Goal: Task Accomplishment & Management: Use online tool/utility

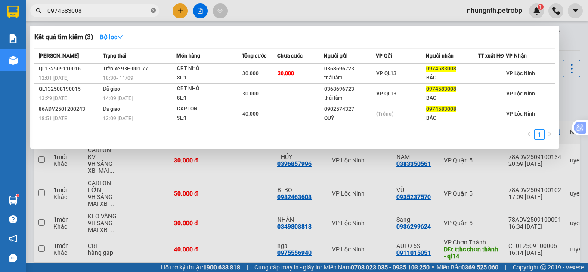
drag, startPoint x: 154, startPoint y: 9, endPoint x: 117, endPoint y: 9, distance: 37.4
click at [154, 9] on icon "close-circle" at bounding box center [153, 10] width 5 height 5
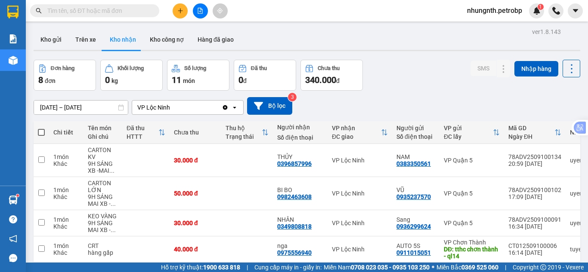
click at [111, 9] on input "text" at bounding box center [98, 10] width 102 height 9
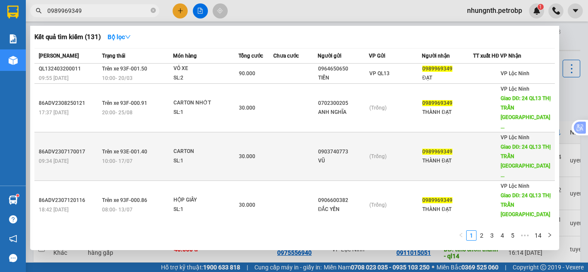
scroll to position [43, 0]
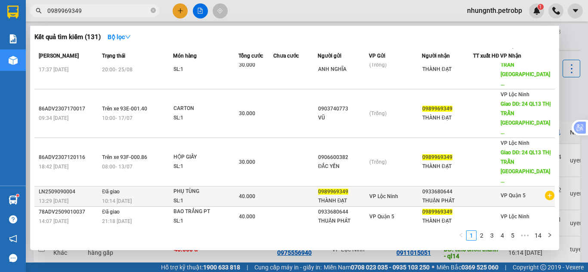
type input "0989969349"
click at [388, 192] on div "VP Lộc Ninh" at bounding box center [395, 196] width 52 height 9
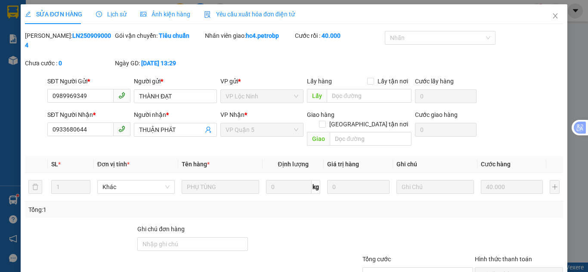
type input "0989969349"
type input "0933680644"
type input "40.000"
click at [115, 15] on span "Lịch sử" at bounding box center [111, 14] width 31 height 7
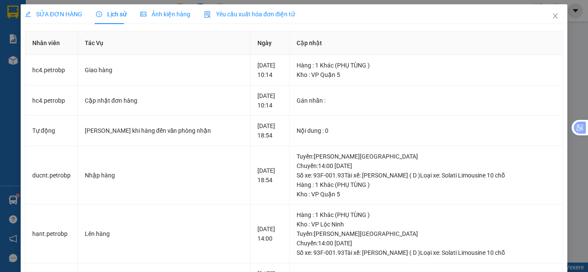
click at [58, 11] on span "SỬA ĐƠN HÀNG" at bounding box center [53, 14] width 57 height 7
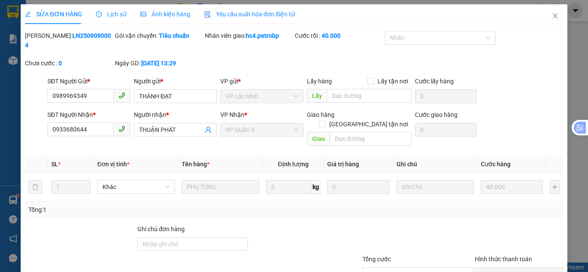
click at [105, 16] on span "Lịch sử" at bounding box center [111, 14] width 31 height 7
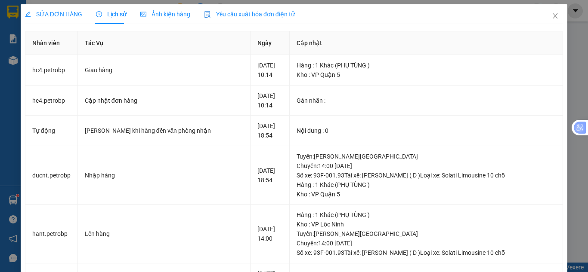
click at [82, 15] on div "SỬA ĐƠN HÀNG Lịch sử Ảnh kiện hàng Yêu cầu xuất hóa đơn điện tử" at bounding box center [160, 14] width 270 height 20
click at [551, 16] on icon "close" at bounding box center [554, 15] width 7 height 7
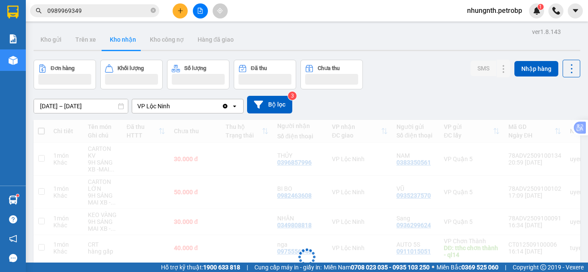
click at [93, 15] on input "0989969349" at bounding box center [98, 10] width 102 height 9
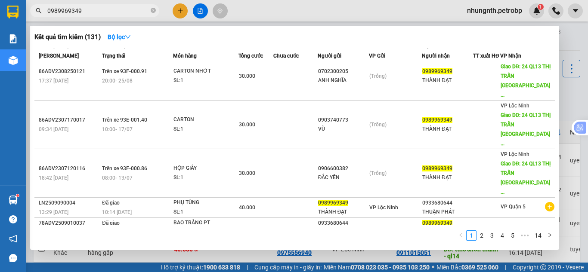
scroll to position [74, 0]
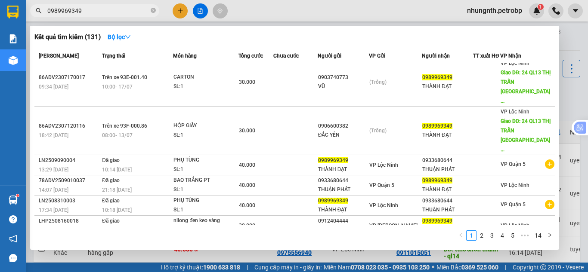
click at [251, 244] on div "1 2 3 4 5 ••• 14" at bounding box center [294, 237] width 520 height 15
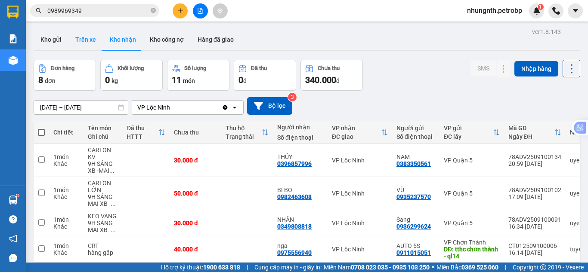
click at [89, 36] on button "Trên xe" at bounding box center [85, 39] width 34 height 21
type input "[DATE] – [DATE]"
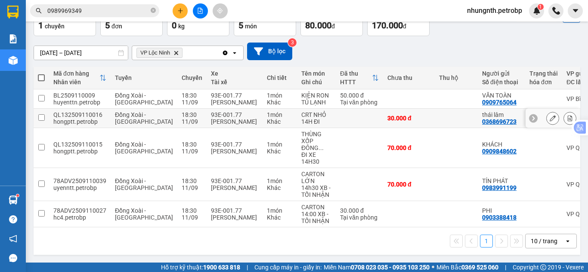
scroll to position [72, 0]
click at [563, 148] on button at bounding box center [569, 148] width 12 height 15
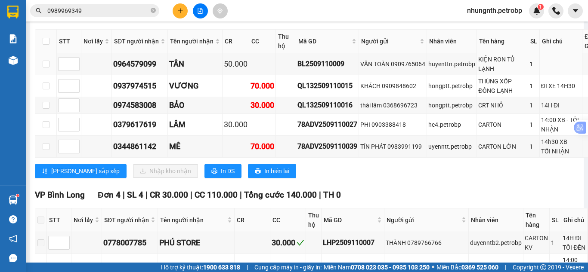
scroll to position [588, 0]
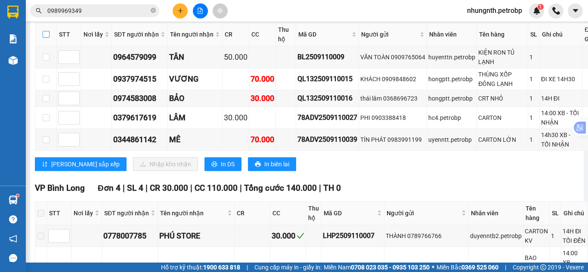
click at [46, 38] on input "checkbox" at bounding box center [46, 34] width 7 height 7
checkbox input "true"
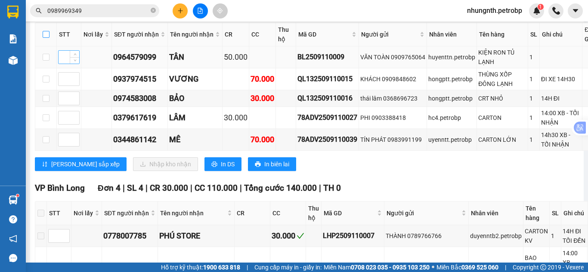
checkbox input "true"
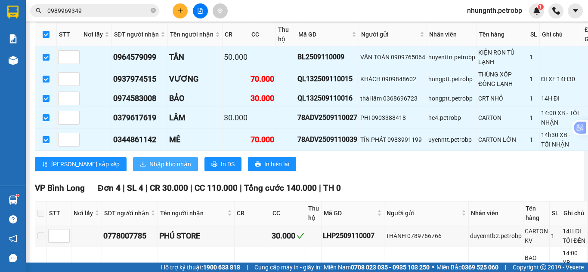
click at [149, 169] on span "Nhập kho nhận" at bounding box center [170, 164] width 42 height 9
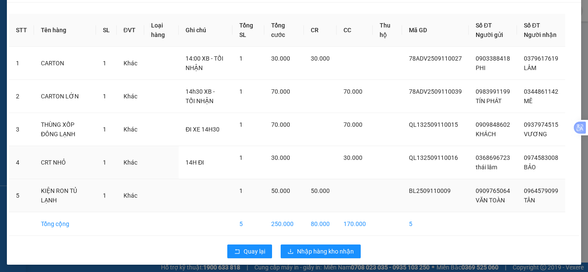
scroll to position [38, 0]
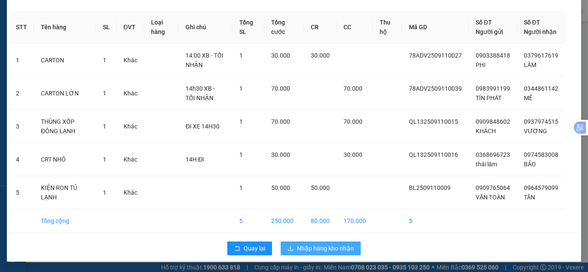
click at [325, 246] on span "Nhập hàng kho nhận" at bounding box center [325, 248] width 57 height 9
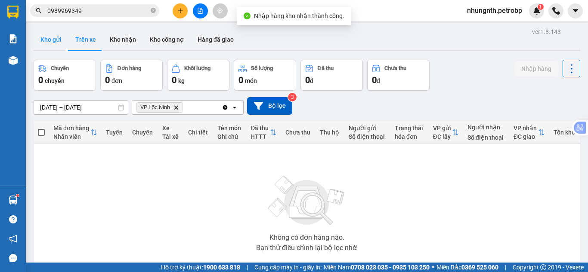
click at [53, 42] on button "Kho gửi" at bounding box center [51, 39] width 35 height 21
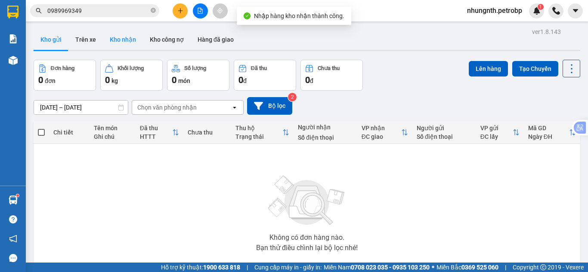
click at [122, 42] on button "Kho nhận" at bounding box center [123, 39] width 40 height 21
